Goal: Information Seeking & Learning: Learn about a topic

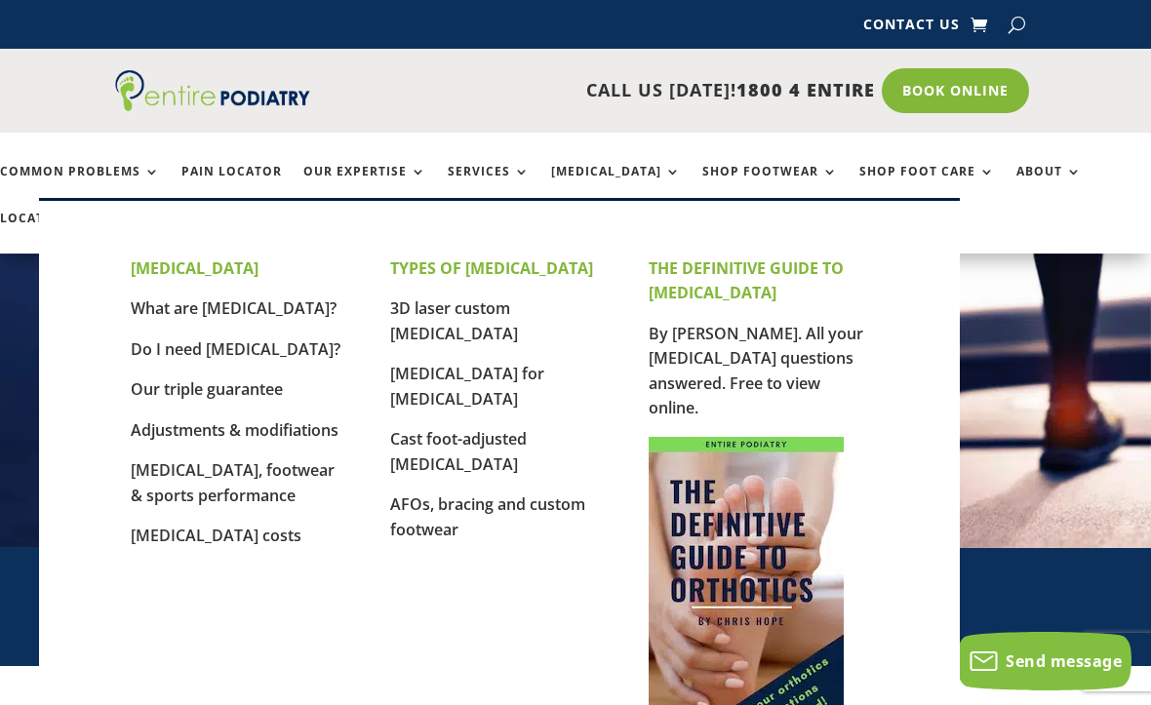
click at [518, 299] on link "3D laser custom [MEDICAL_DATA]" at bounding box center [454, 321] width 128 height 47
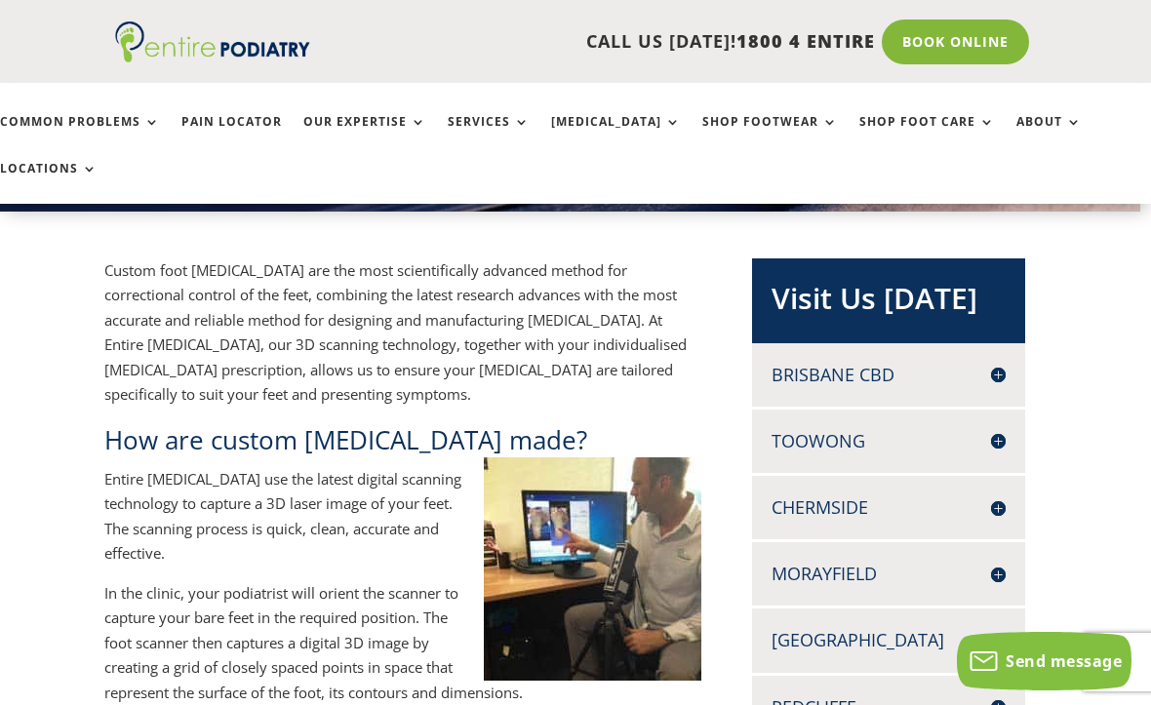
scroll to position [338, 11]
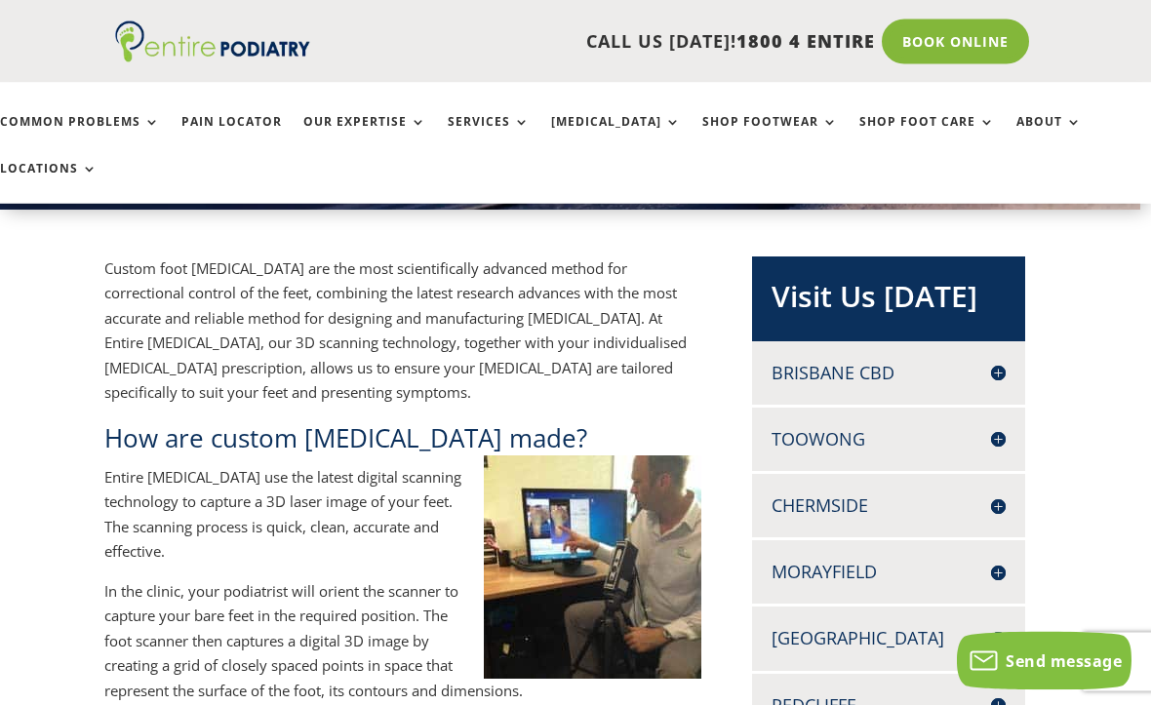
click at [898, 362] on h4 "Brisbane CBD" at bounding box center [889, 374] width 234 height 24
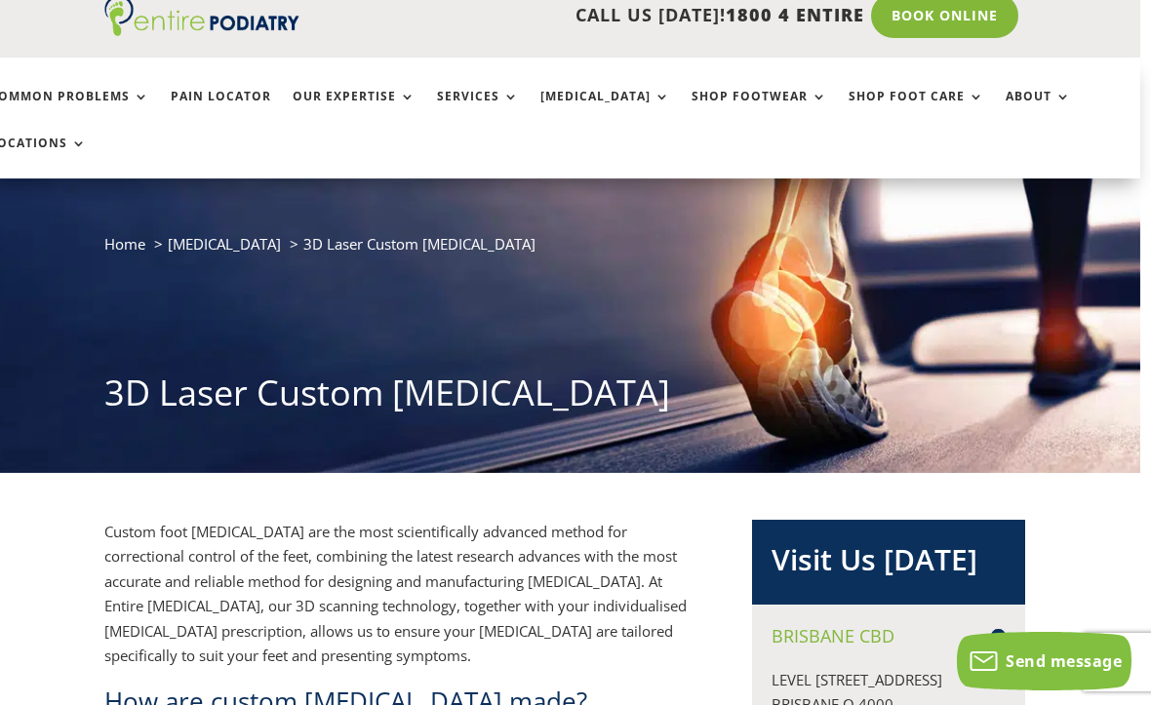
scroll to position [0, 11]
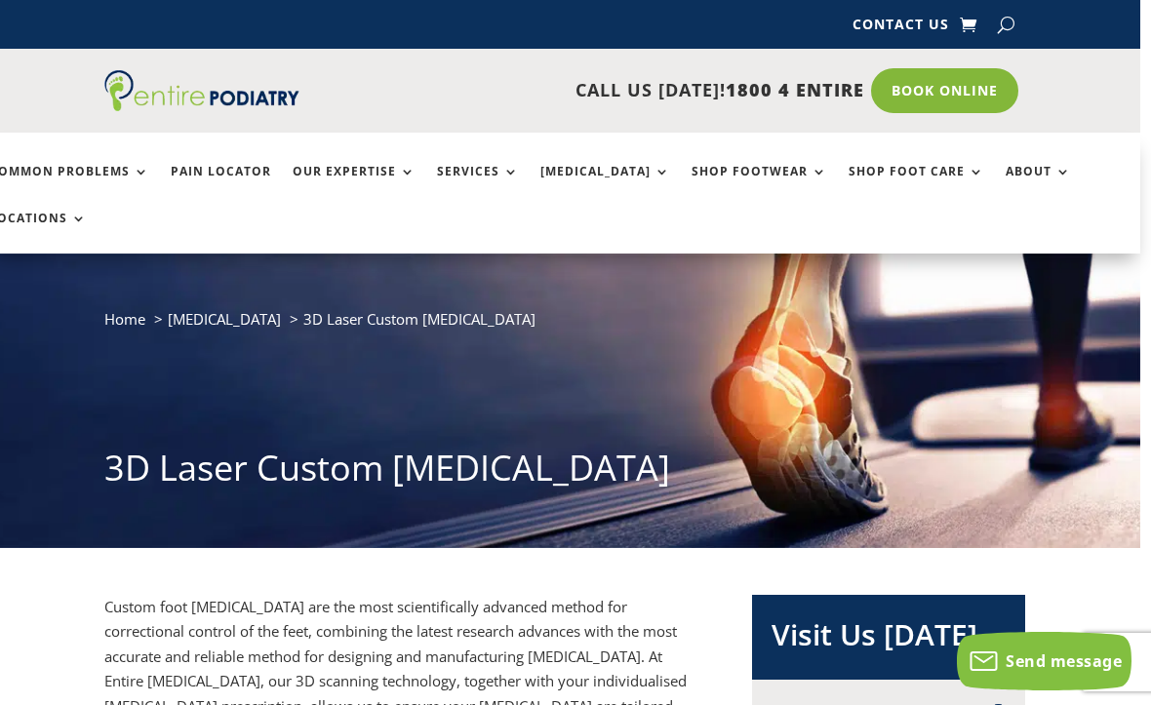
click at [216, 176] on link "Pain Locator" at bounding box center [221, 186] width 100 height 42
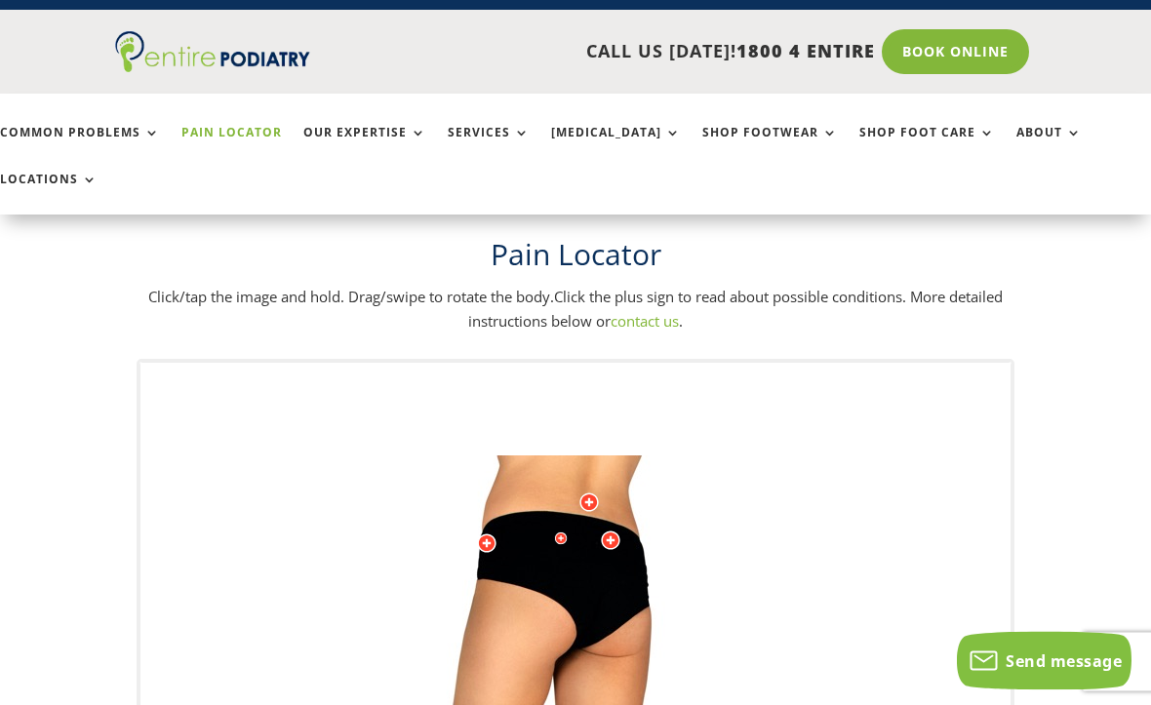
scroll to position [45, 0]
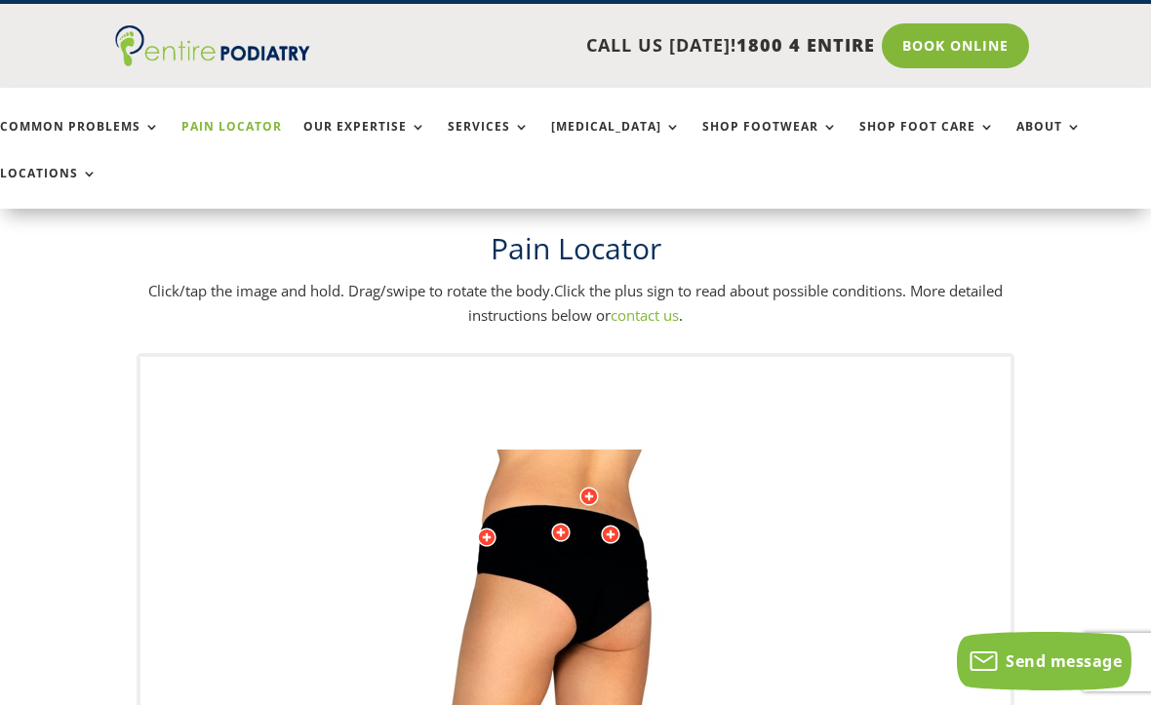
click at [346, 126] on link "Our Expertise" at bounding box center [364, 141] width 123 height 42
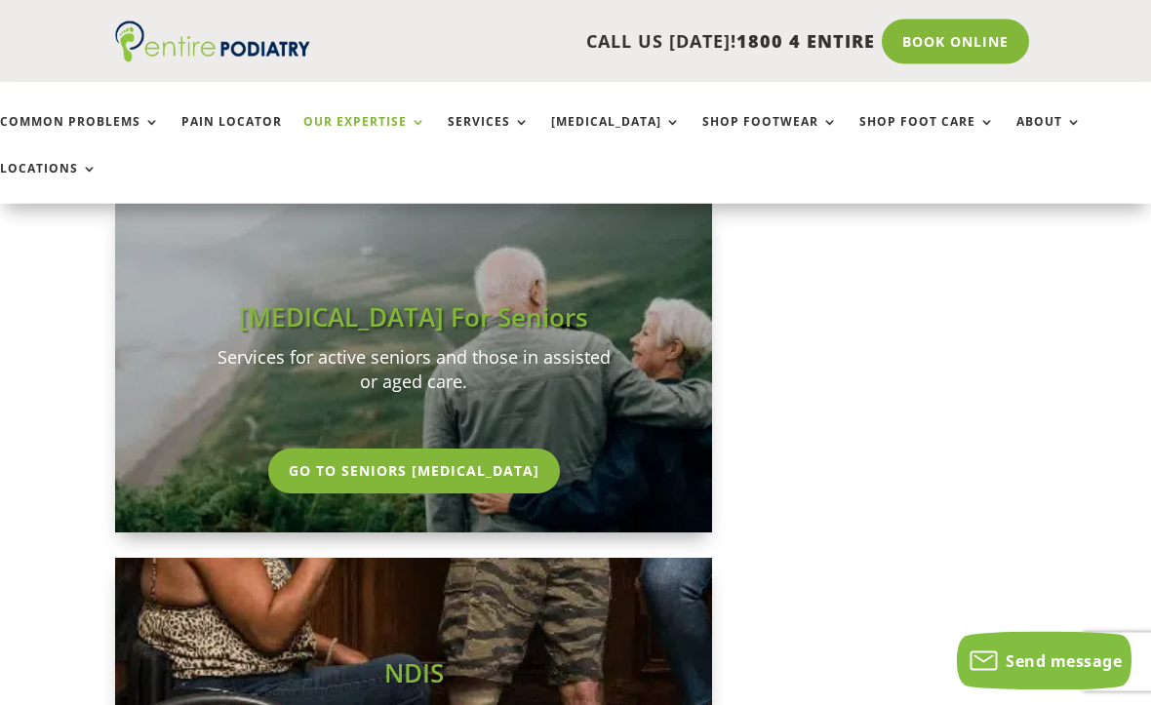
scroll to position [1933, 0]
click at [372, 449] on link "Go To Seniors Podiatry" at bounding box center [414, 471] width 292 height 45
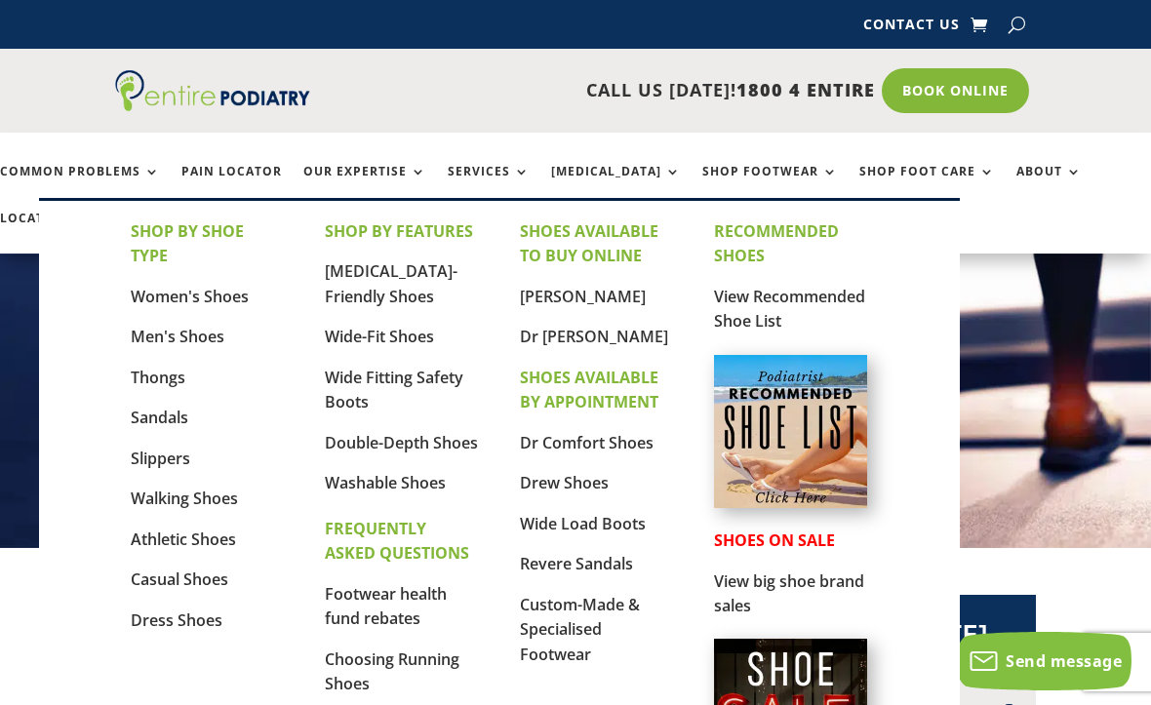
click at [364, 286] on link "[MEDICAL_DATA]-Friendly Shoes" at bounding box center [391, 283] width 133 height 47
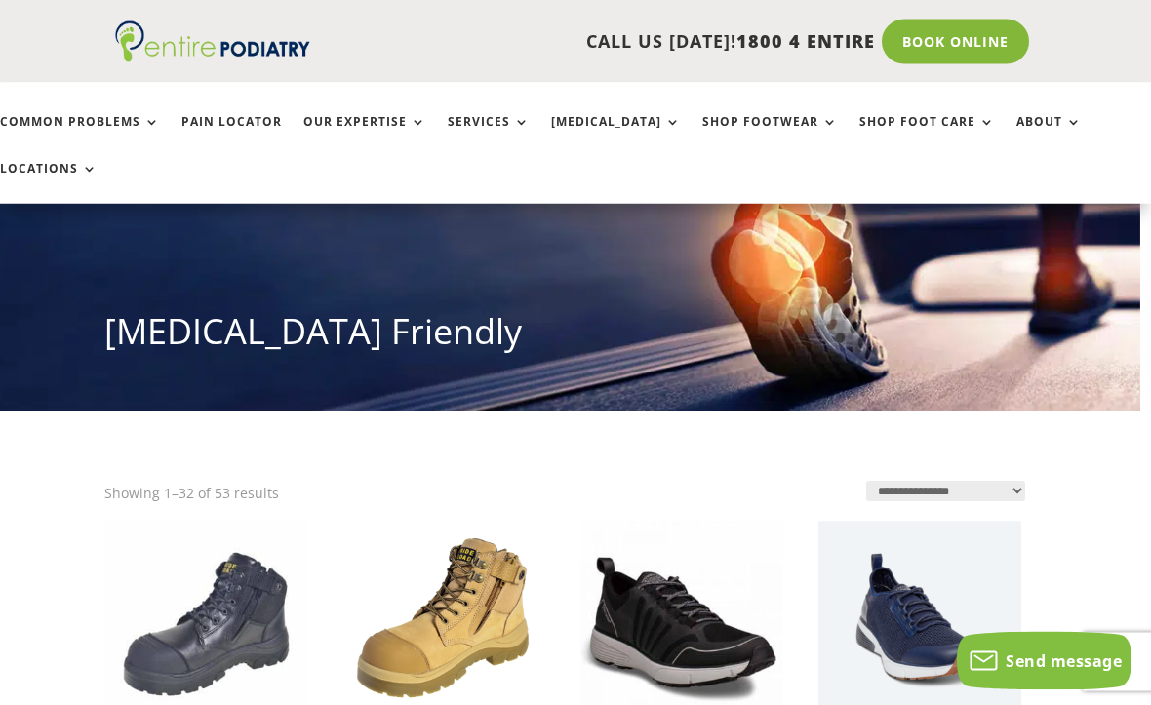
scroll to position [0, 11]
